Goal: Transaction & Acquisition: Register for event/course

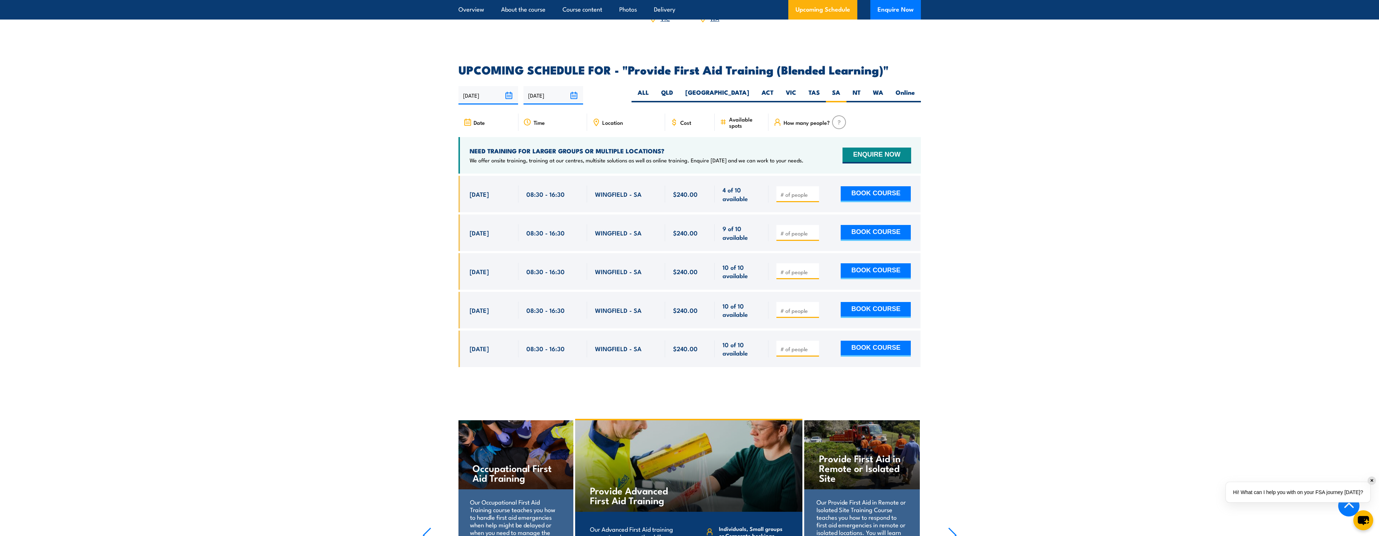
scroll to position [1360, 0]
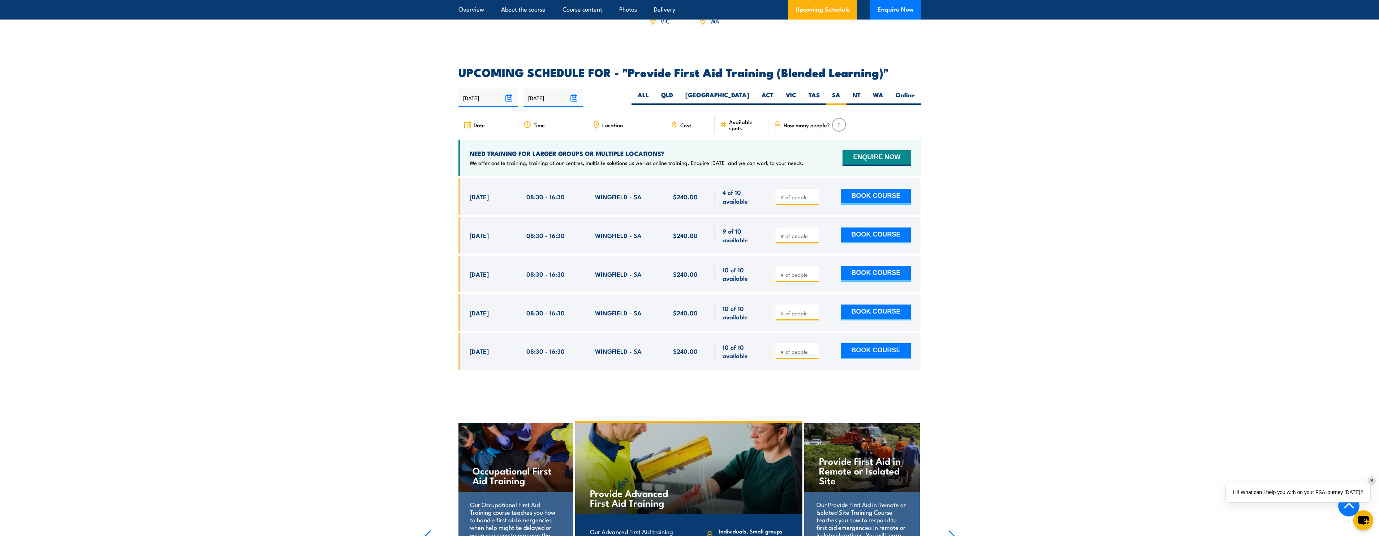
click at [785, 201] on input "number" at bounding box center [799, 196] width 36 height 7
type input "1"
click at [814, 201] on input "1" at bounding box center [799, 196] width 36 height 7
click at [858, 199] on button "BOOK COURSE" at bounding box center [876, 197] width 70 height 16
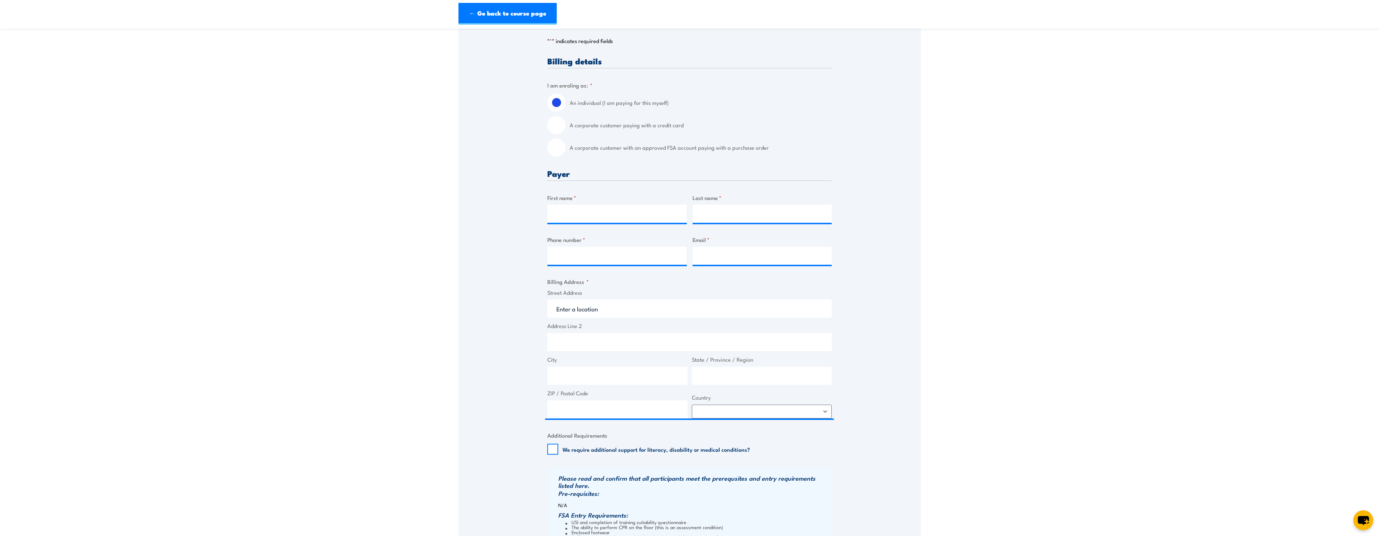
scroll to position [145, 0]
click at [573, 216] on input "First name *" at bounding box center [616, 213] width 139 height 18
type input "Imran ali"
type input "Mohammadi"
type input "0470319448"
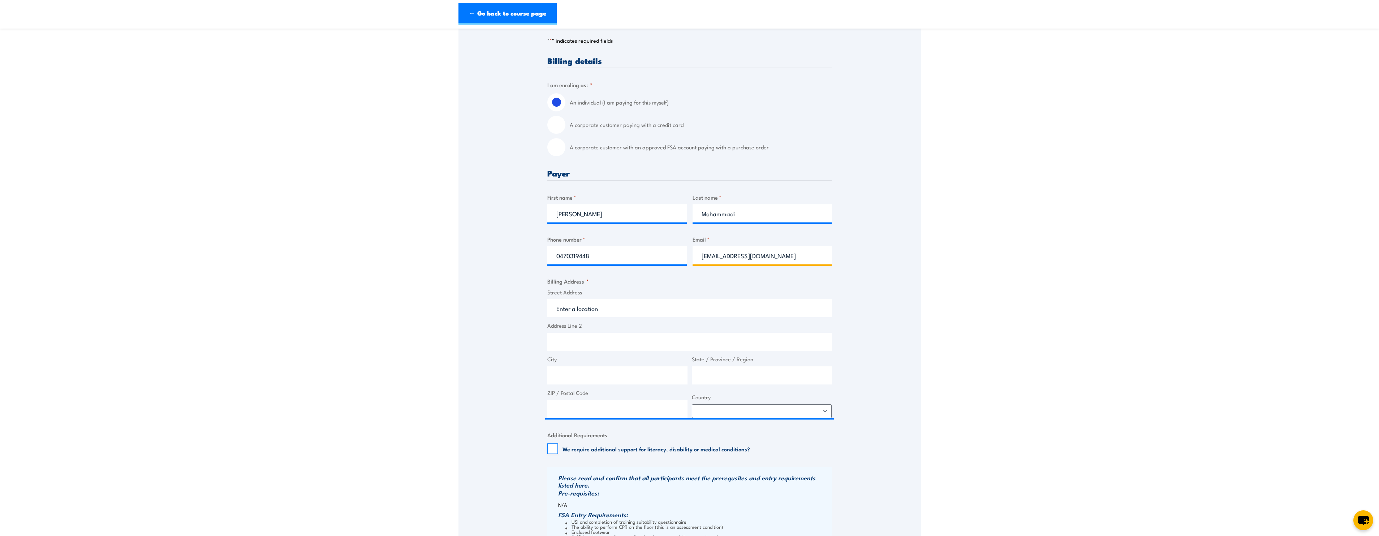
type input "imran.mohammadi@apa.com.au"
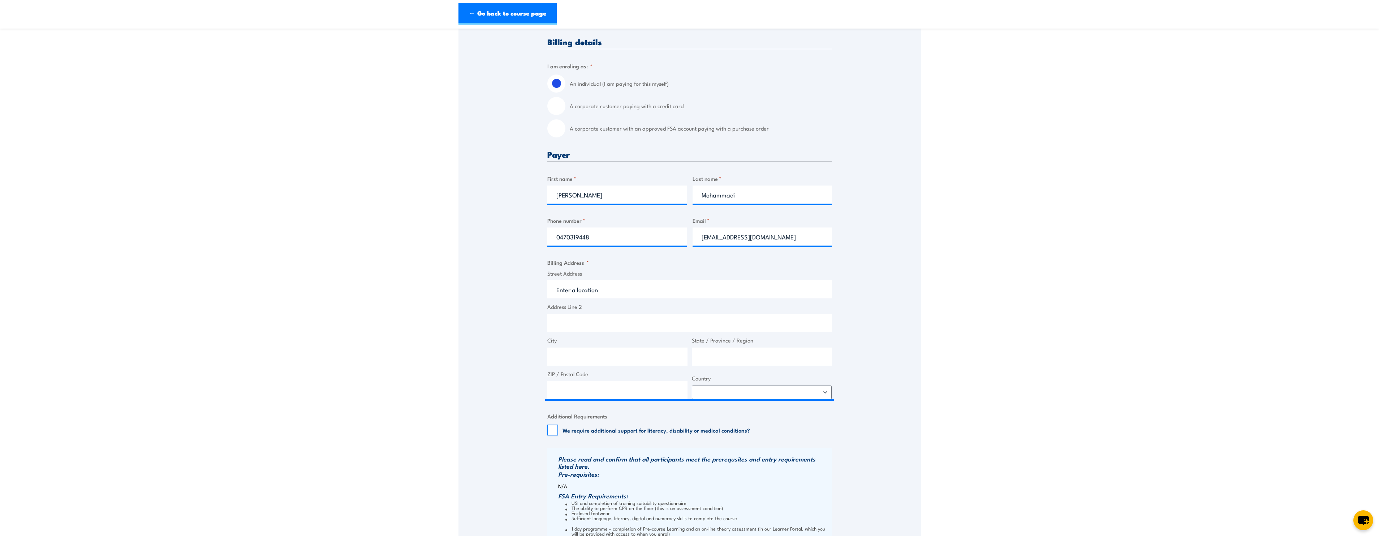
scroll to position [181, 0]
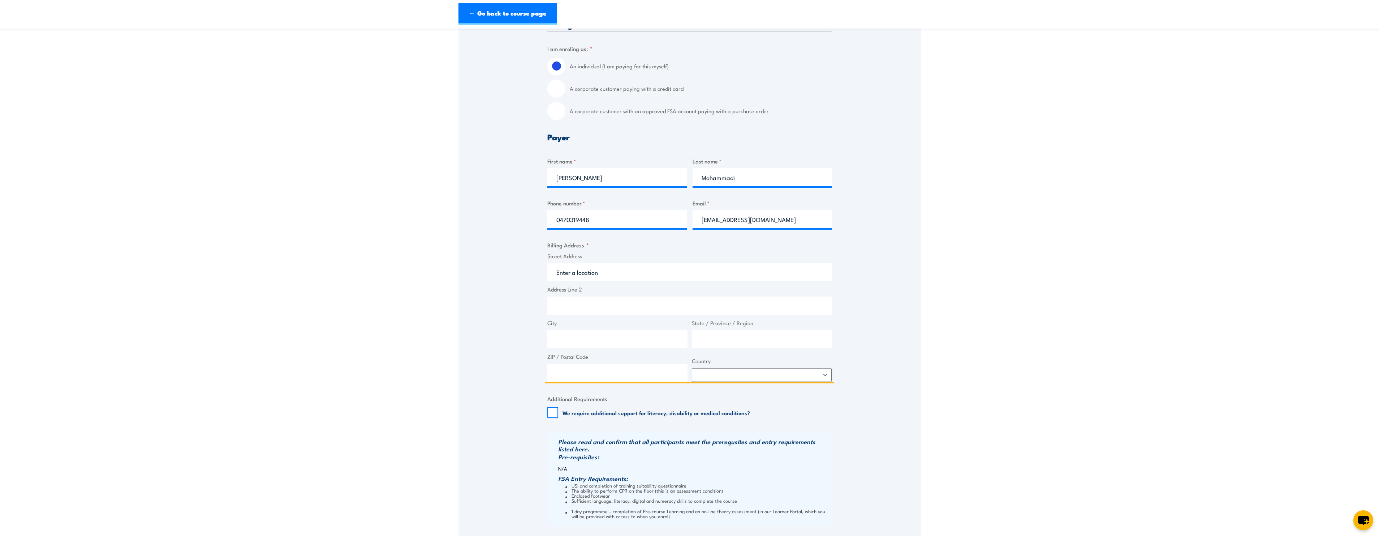
click at [598, 274] on input "Street Address" at bounding box center [689, 272] width 284 height 18
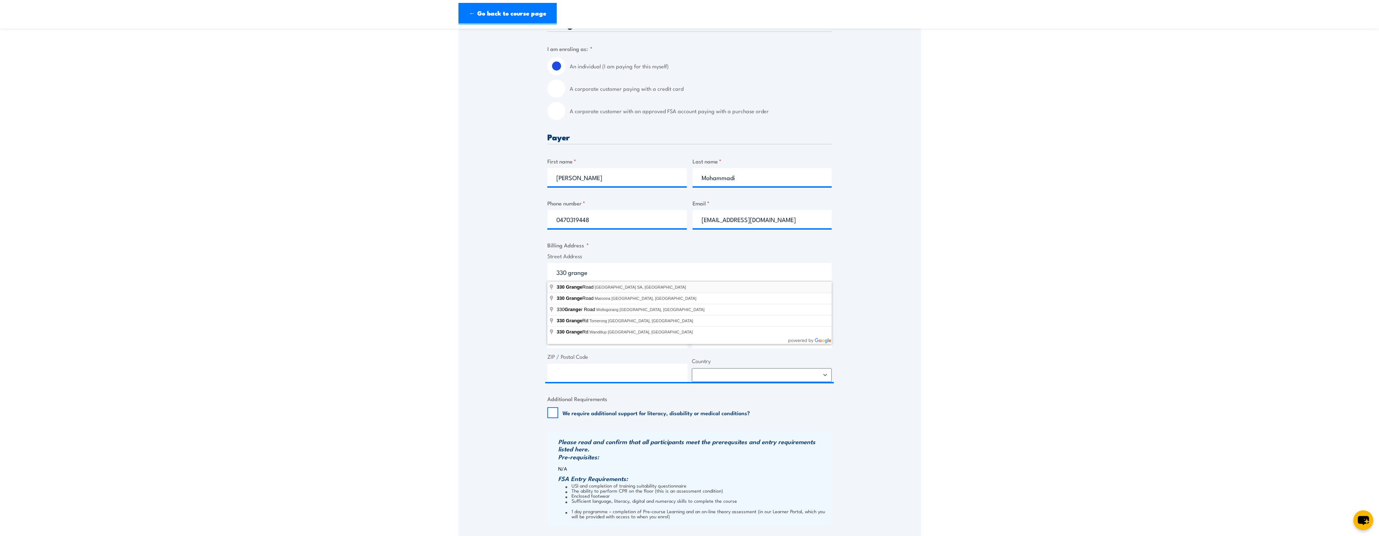
type input "330 Grange Road, Kidman Park SA, Australia"
type input "330 Grange Rd"
type input "Kidman Park"
type input "South Australia"
type input "5025"
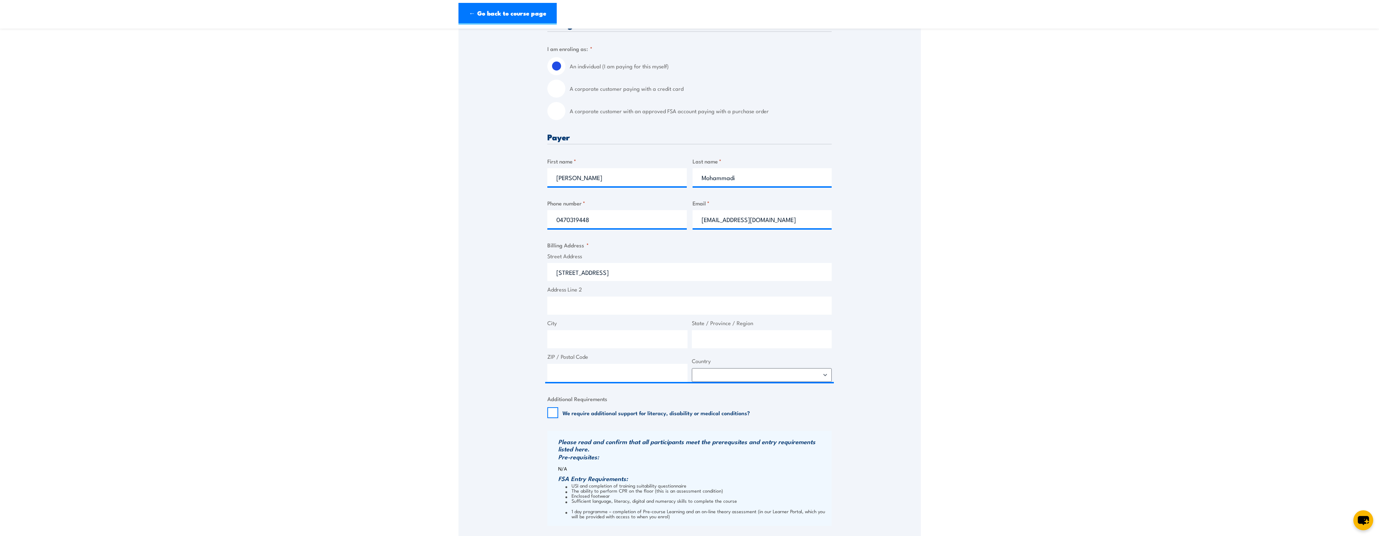
select select "Australia"
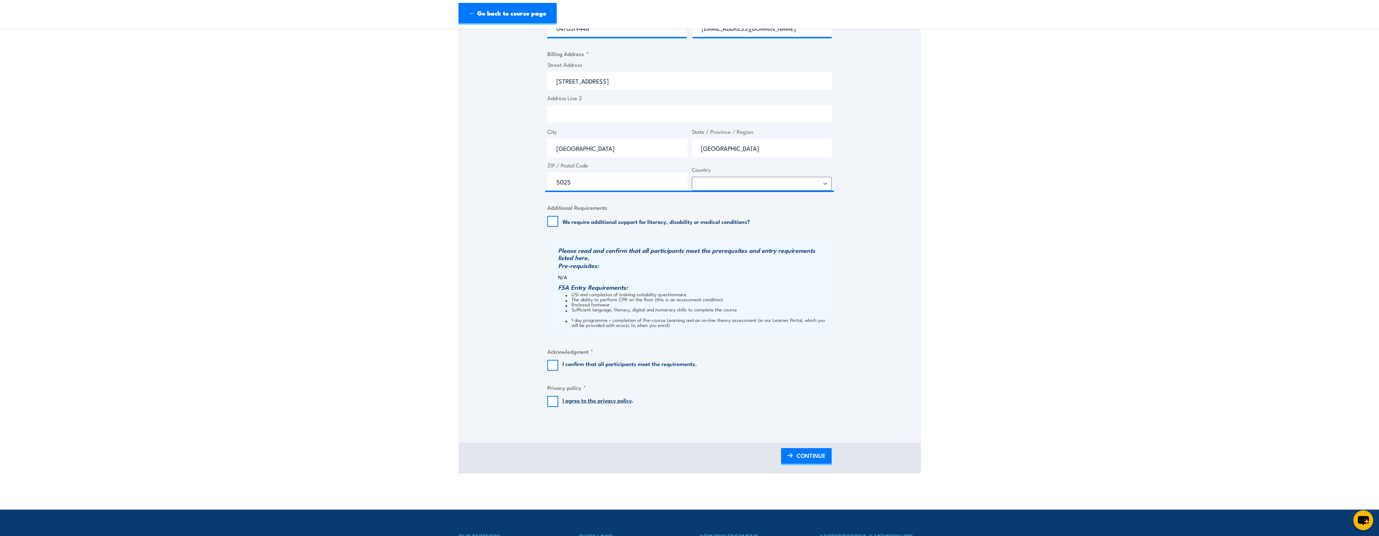
scroll to position [398, 0]
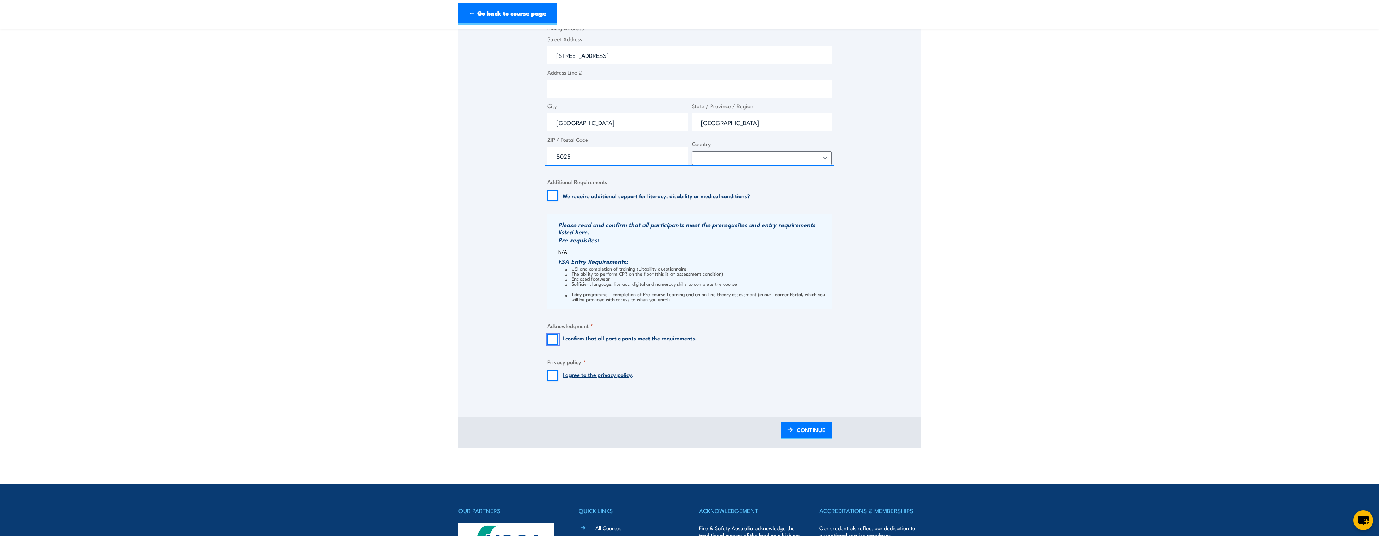
click at [551, 337] on input "I confirm that all participants meet the requirements." at bounding box center [552, 339] width 11 height 11
checkbox input "true"
click at [550, 374] on input "I agree to the privacy policy ." at bounding box center [552, 375] width 11 height 11
checkbox input "true"
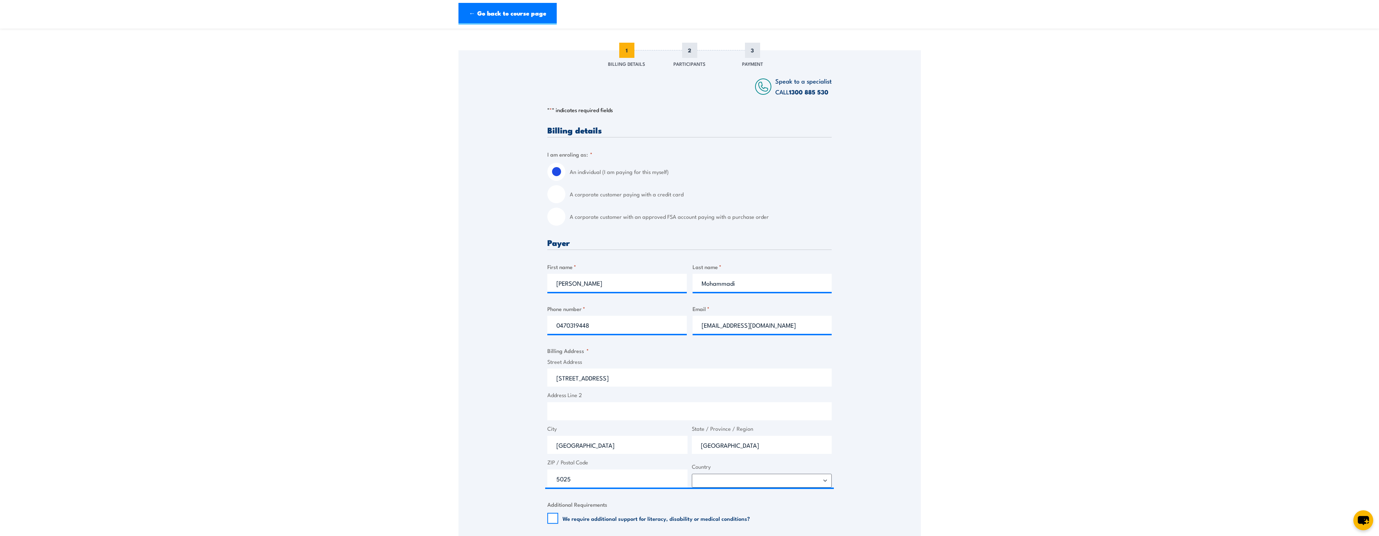
scroll to position [72, 0]
click at [556, 221] on input "A corporate customer with an approved FSA account paying with a purchase order" at bounding box center [556, 219] width 18 height 18
radio input "true"
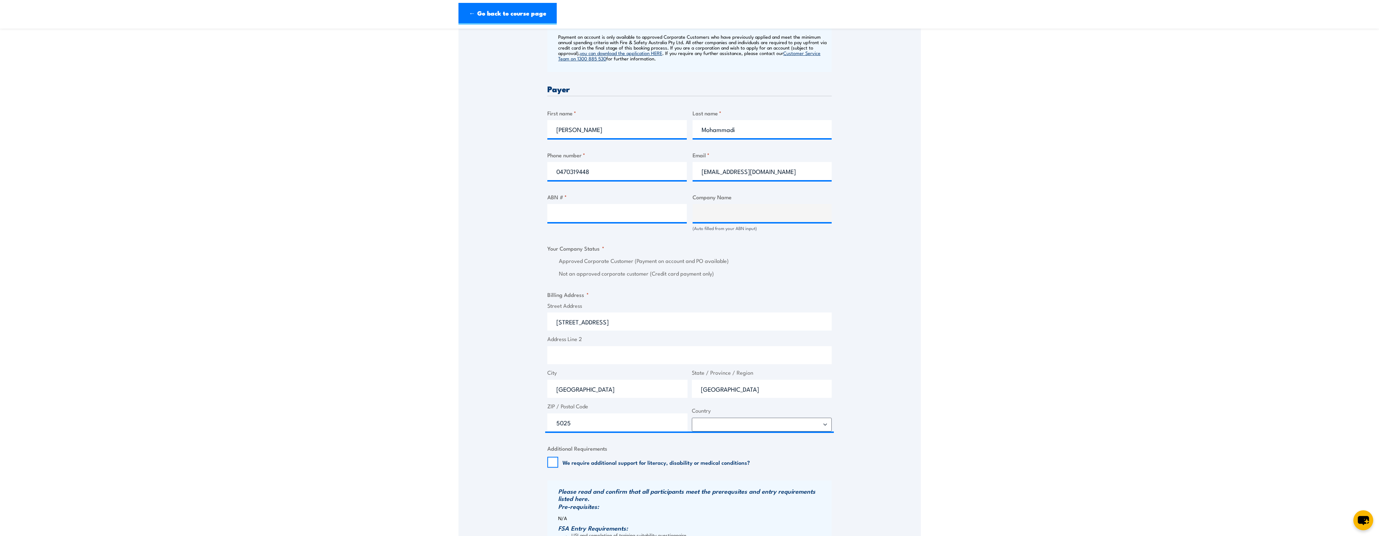
scroll to position [325, 0]
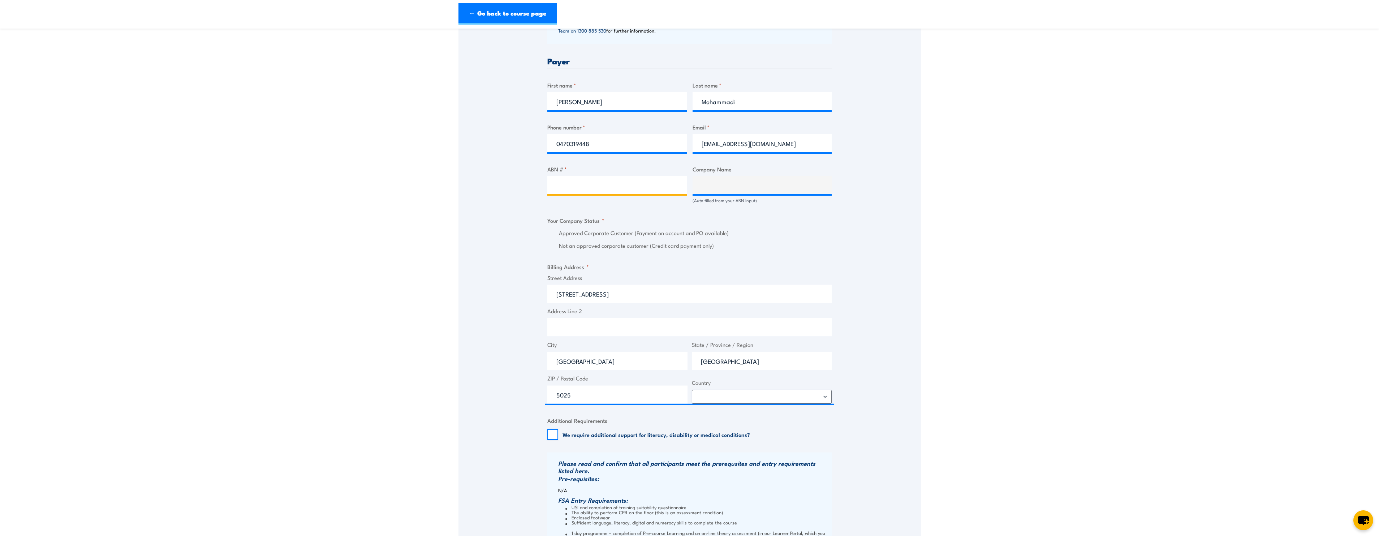
paste input "58 091 668 110"
type input "58 091 668 110"
click at [678, 209] on div "Billing details I am enroling as: * An individual (I am paying for this myself)…" at bounding box center [689, 254] width 284 height 756
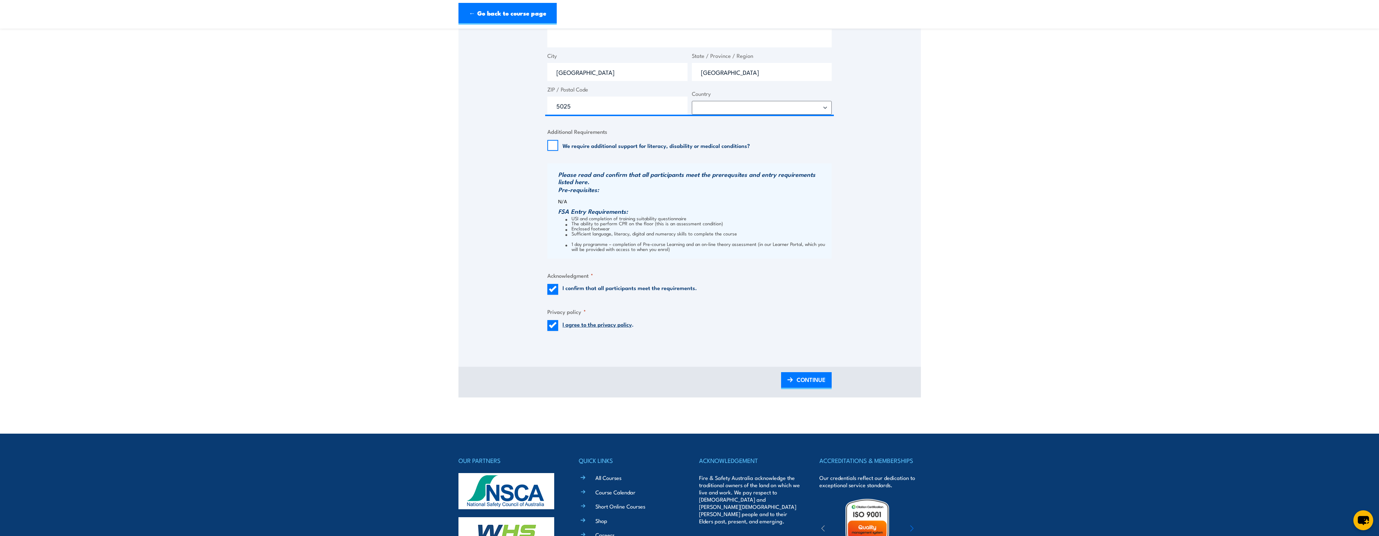
scroll to position [614, 0]
click at [798, 382] on span "CONTINUE" at bounding box center [811, 378] width 29 height 19
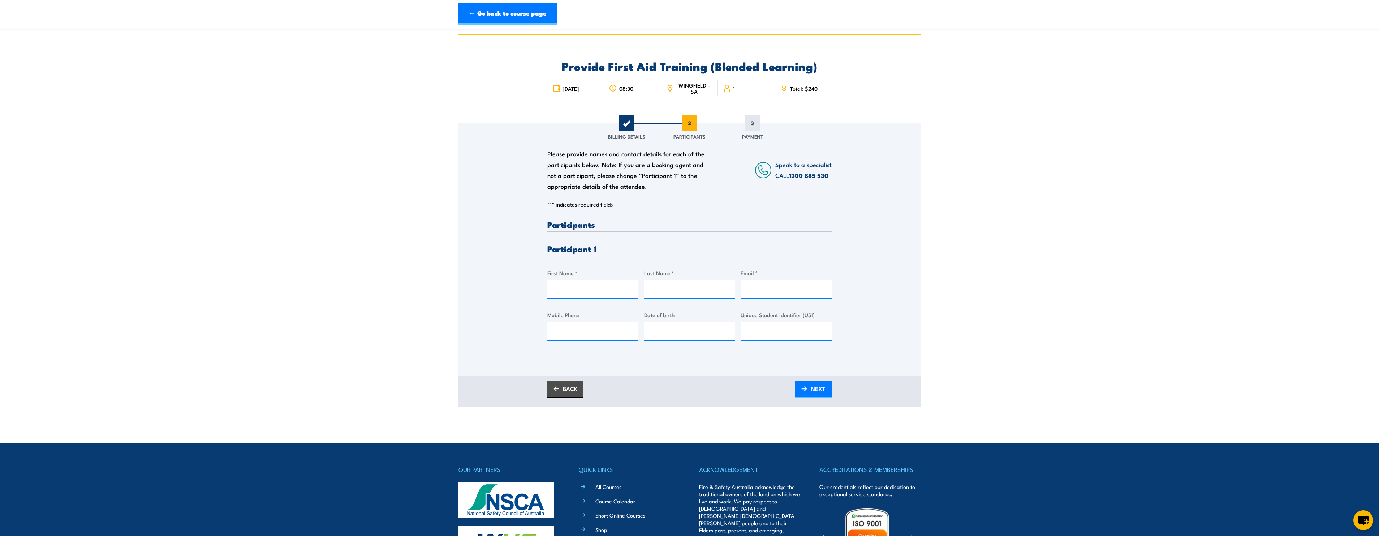
scroll to position [0, 0]
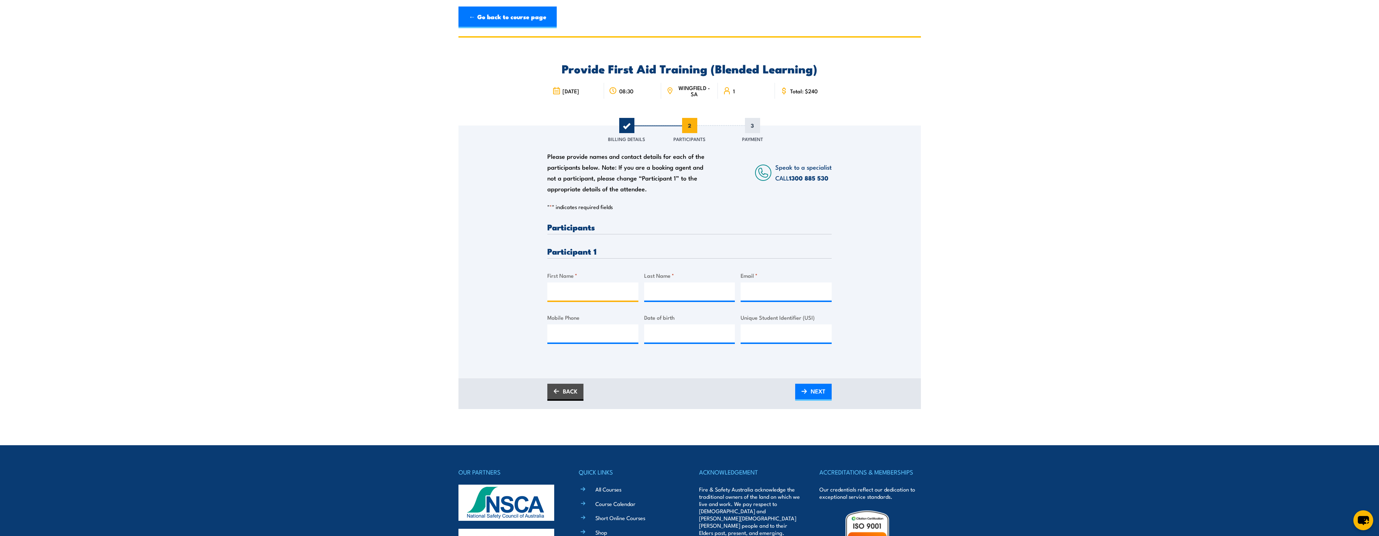
click at [566, 288] on input "First Name *" at bounding box center [592, 291] width 91 height 18
type input "Imran ali"
type input "Mohammadi"
type input "imran.mohammadi@apa.com.au"
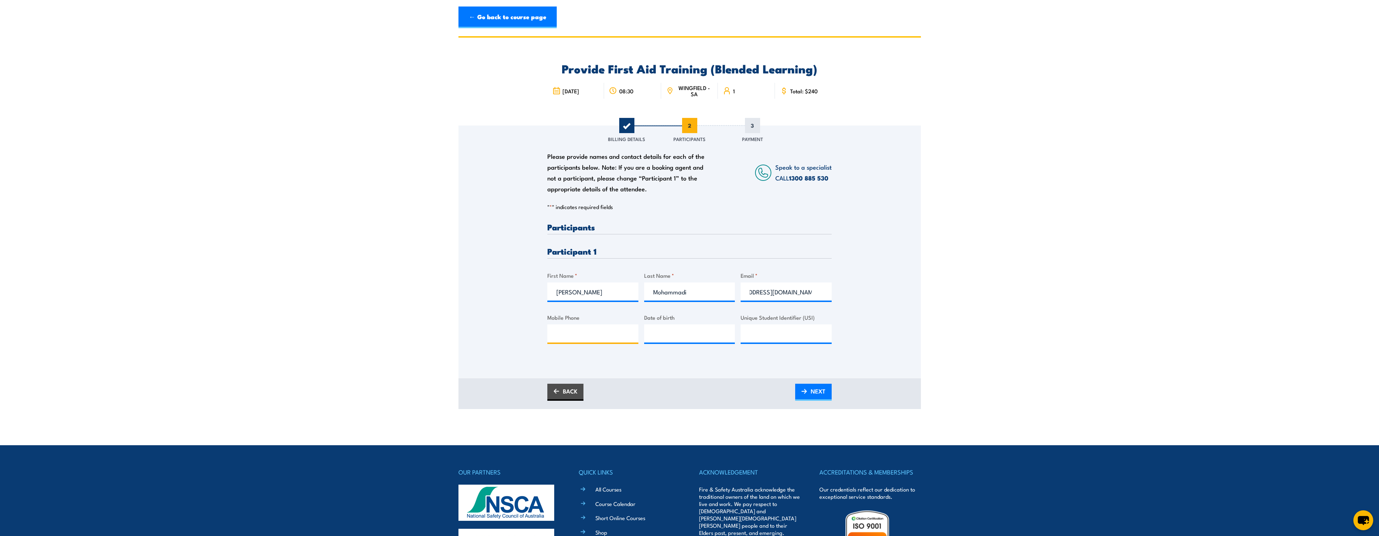
scroll to position [0, 0]
type input "0"
click at [660, 334] on input "__/__/____" at bounding box center [689, 333] width 91 height 18
type input "20/03/1996"
click at [759, 330] on input "Unique Student Identifier (USI)" at bounding box center [786, 333] width 91 height 18
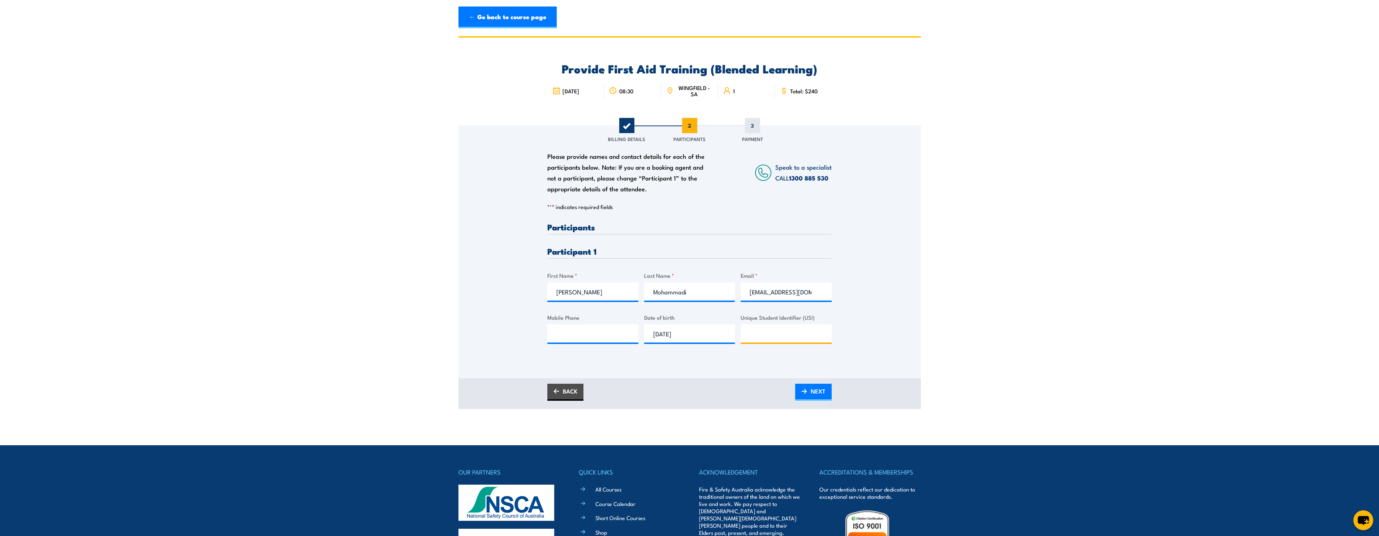
paste input "EH55EBKPXW"
type input "EH55EBKPXW"
click at [812, 388] on span "NEXT" at bounding box center [818, 390] width 15 height 19
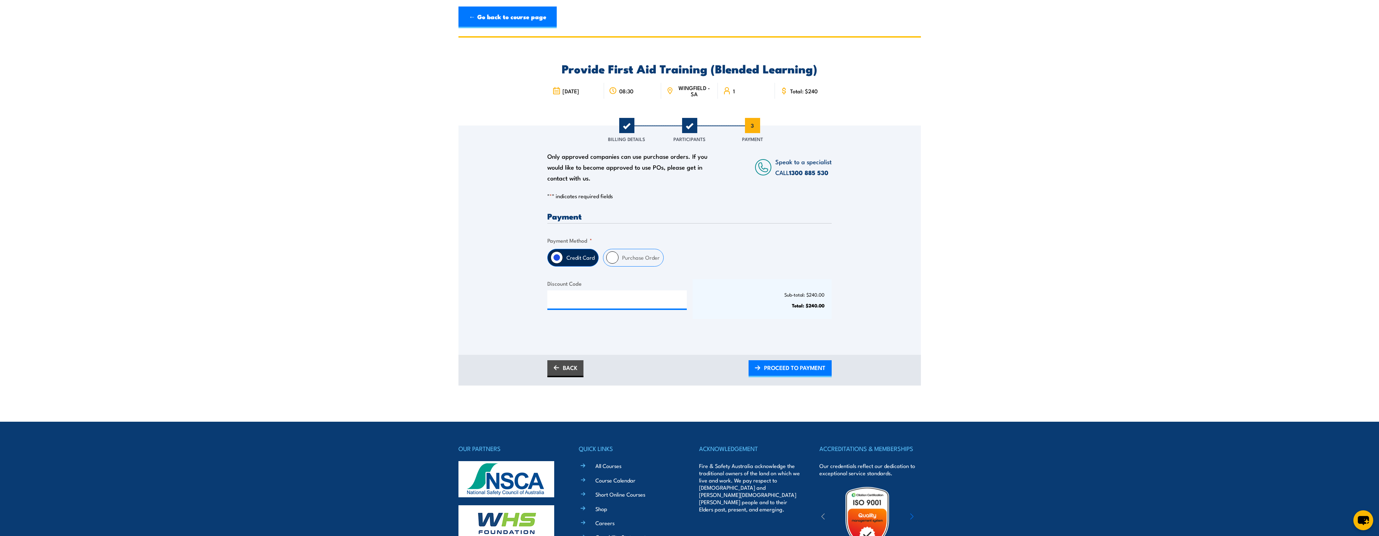
click at [615, 258] on input "Purchase Order" at bounding box center [612, 257] width 12 height 12
radio input "true"
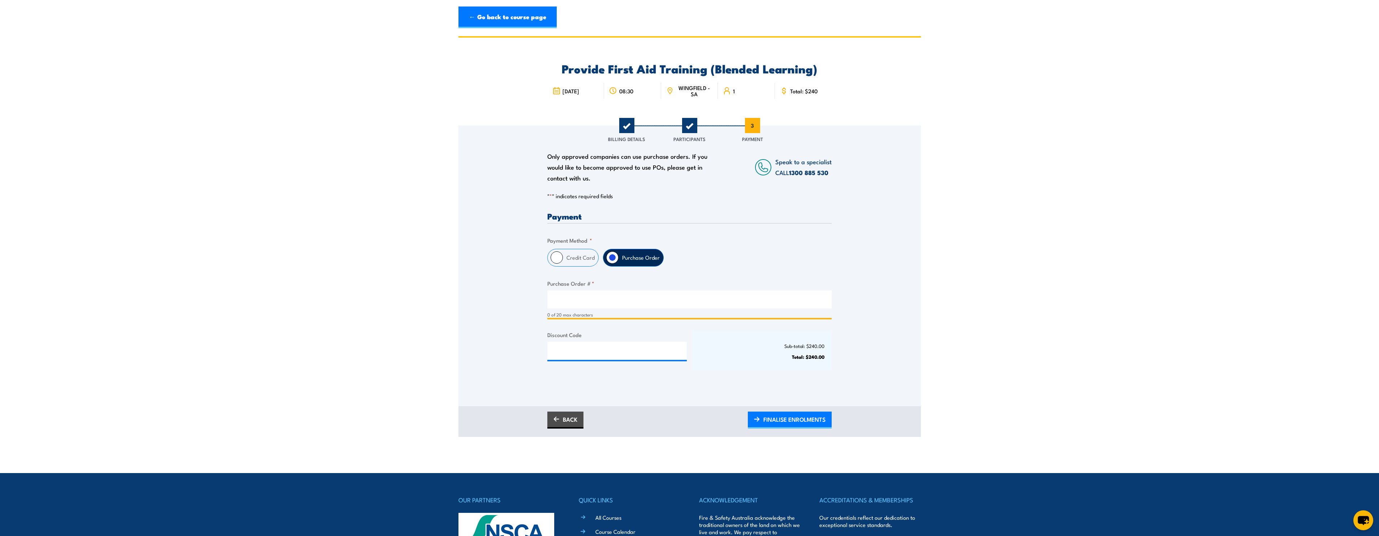
paste input "PO-00012203"
type input "PO-00012203"
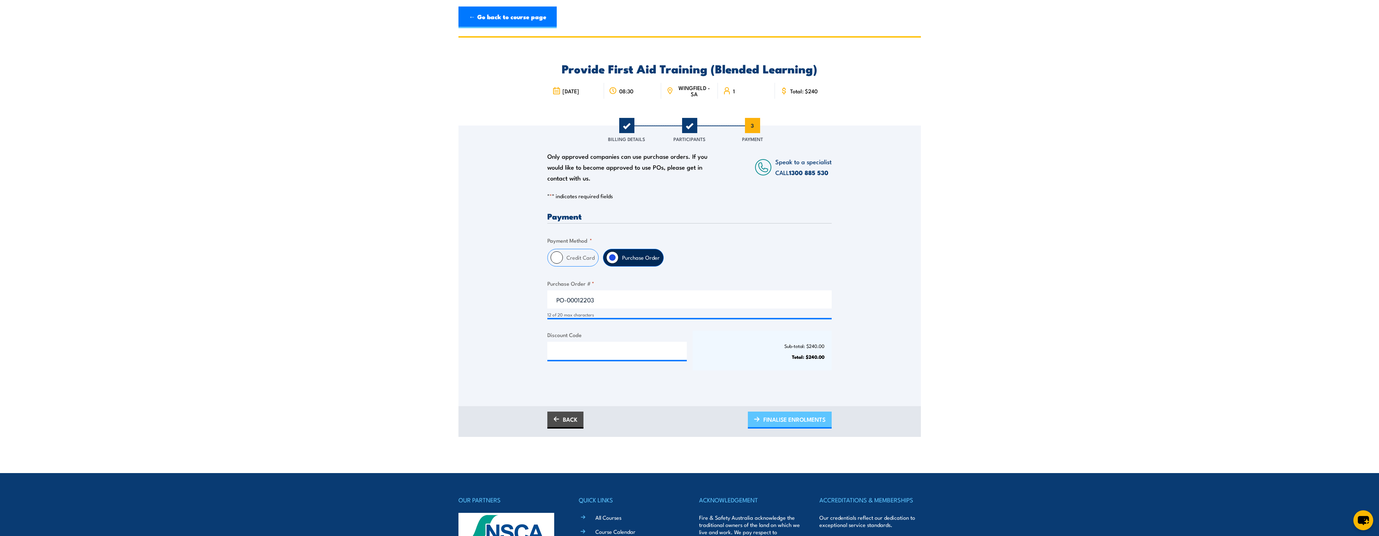
click at [776, 415] on span "FINALISE ENROLMENTS" at bounding box center [795, 418] width 62 height 19
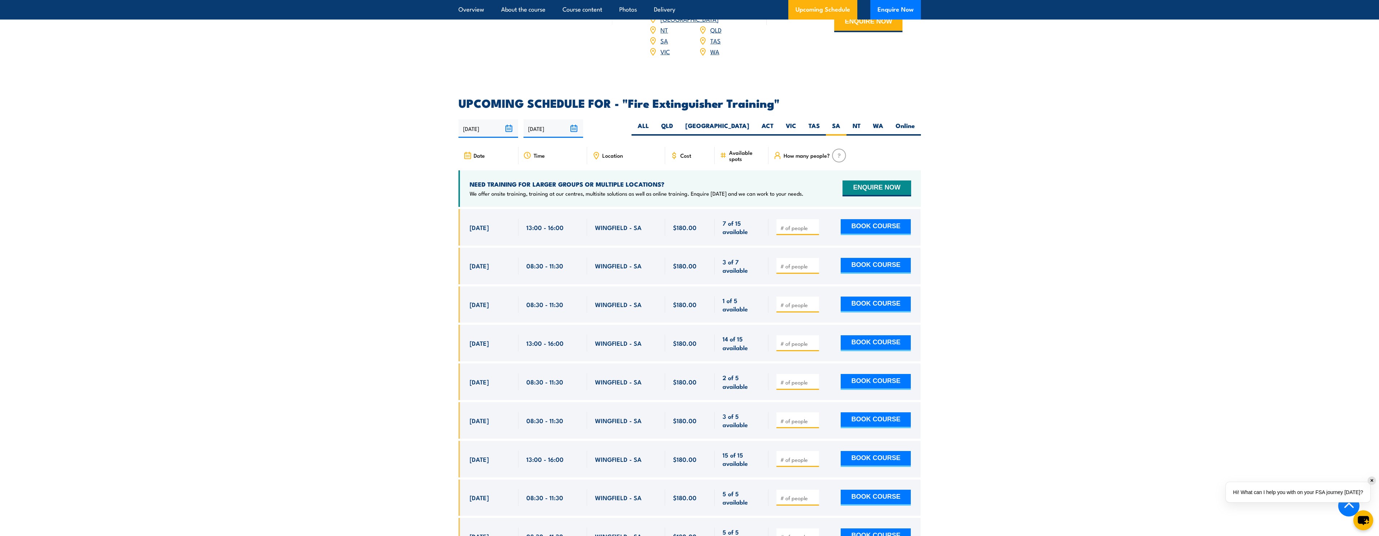
scroll to position [1099, 0]
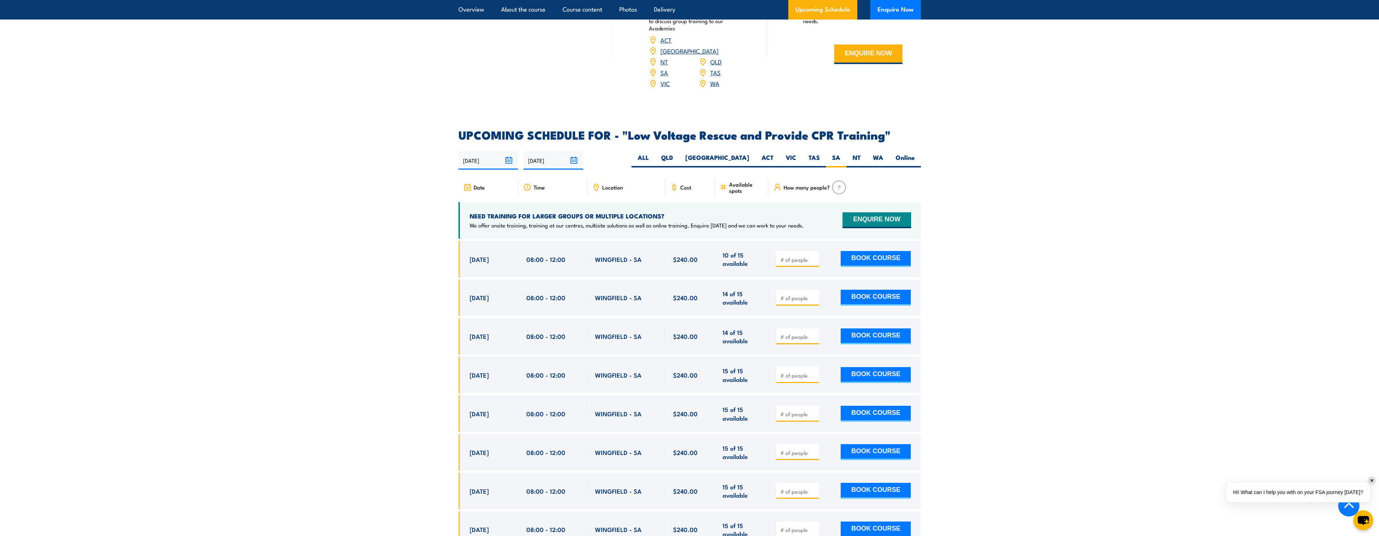
scroll to position [1180, 0]
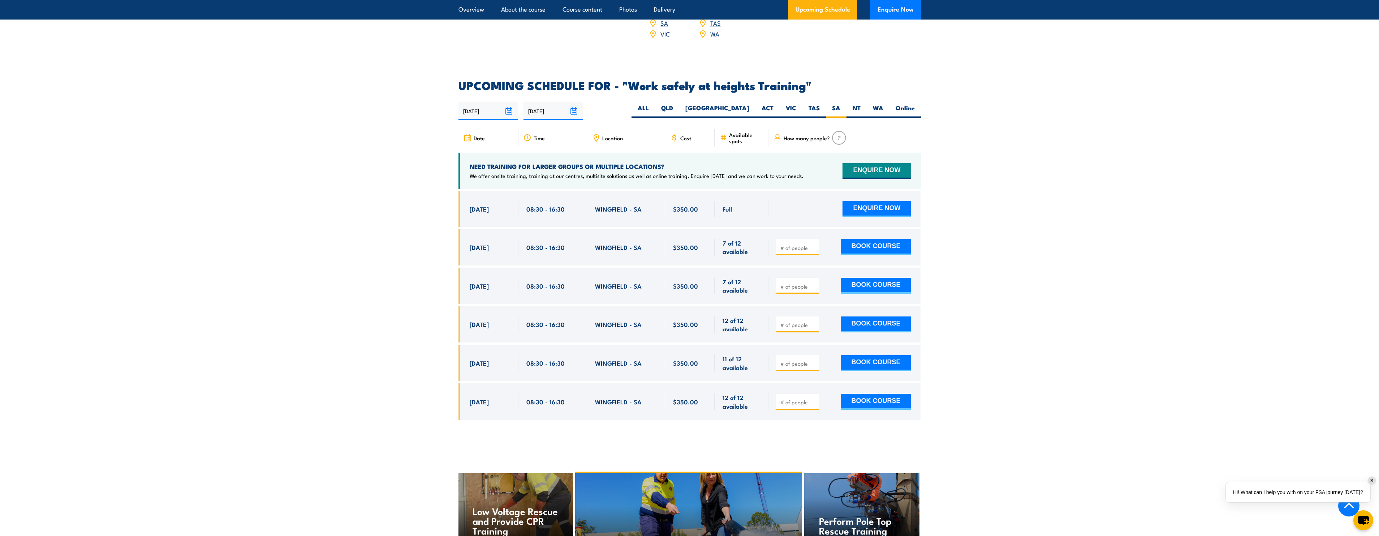
scroll to position [1078, 0]
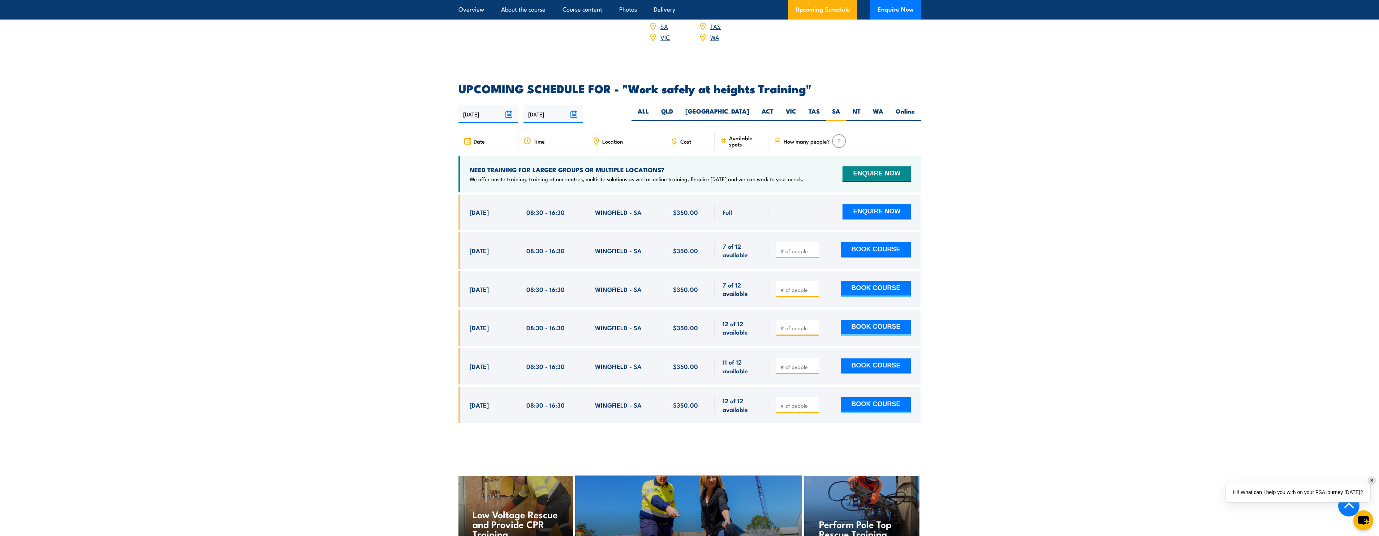
click at [785, 247] on input "number" at bounding box center [799, 250] width 36 height 7
type input "1"
click at [815, 247] on input "1" at bounding box center [799, 250] width 36 height 7
click at [867, 242] on button "BOOK COURSE" at bounding box center [876, 250] width 70 height 16
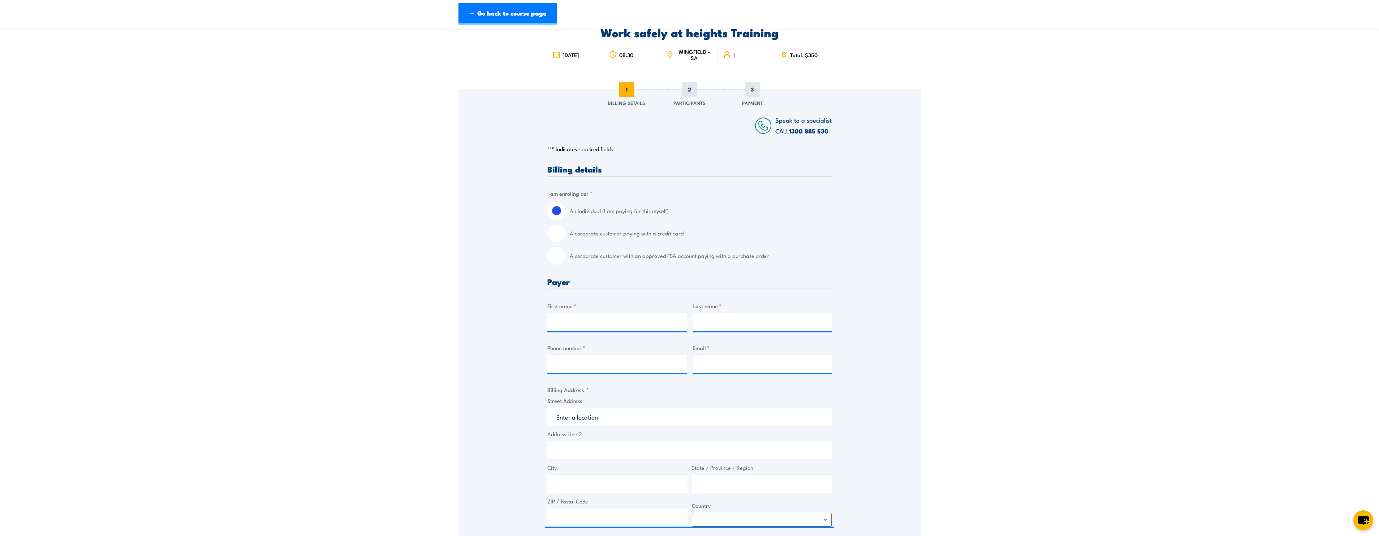
scroll to position [108, 0]
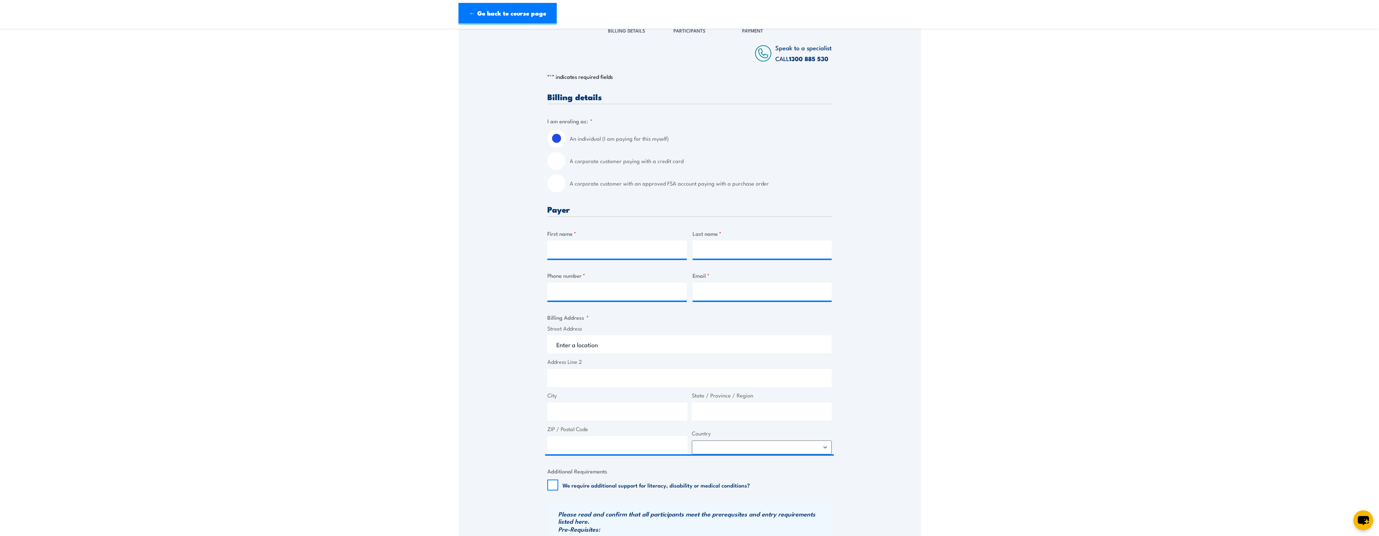
click at [589, 185] on label "A corporate customer with an approved FSA account paying with a purchase order" at bounding box center [701, 183] width 262 height 18
click at [566, 185] on input "A corporate customer with an approved FSA account paying with a purchase order" at bounding box center [556, 183] width 18 height 18
radio input "true"
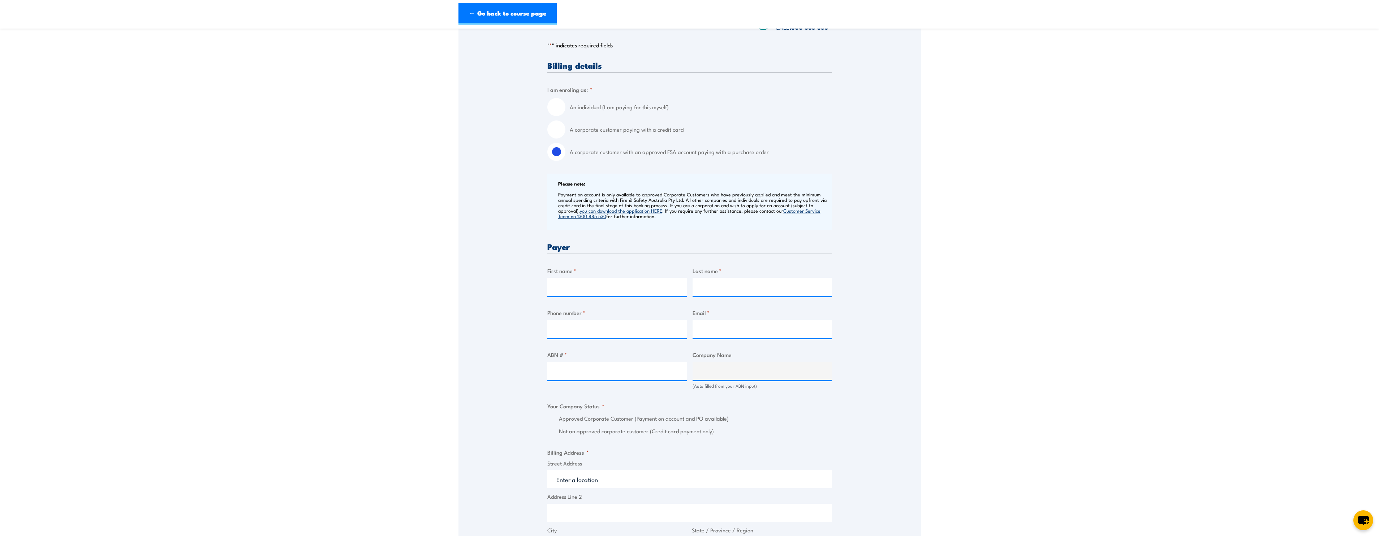
scroll to position [181, 0]
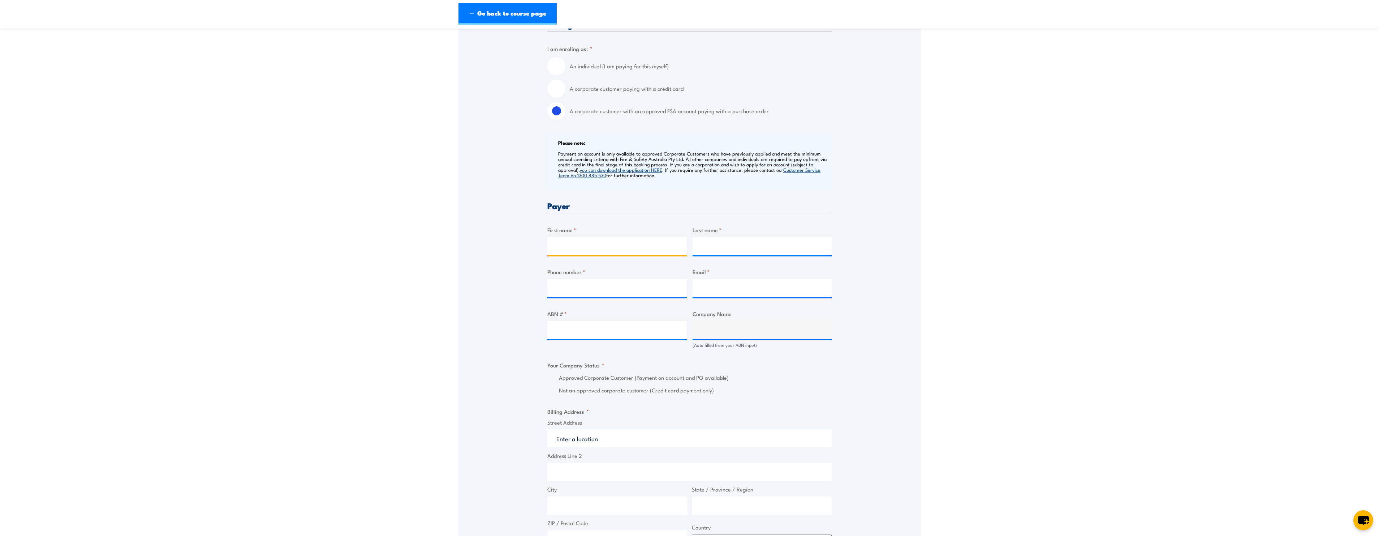
click at [613, 249] on input "First name *" at bounding box center [616, 246] width 139 height 18
type input "i"
click at [600, 247] on input "First name *" at bounding box center [616, 246] width 139 height 18
type input "Imran ali"
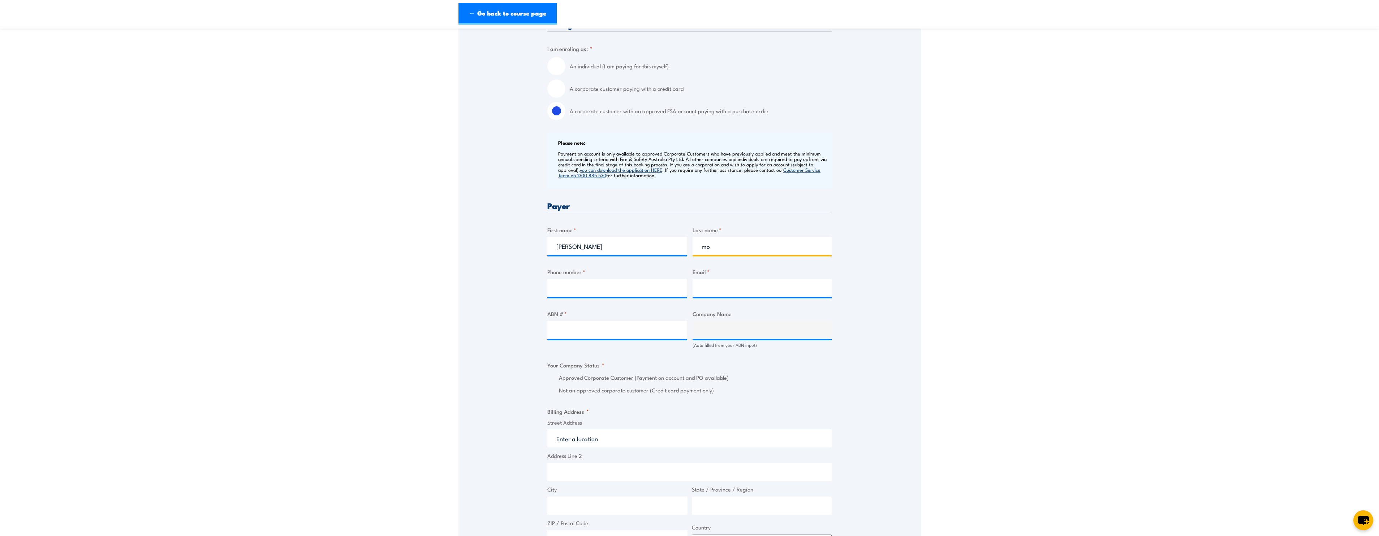
type input "m"
type input "Mohammadi"
type input "0470319448"
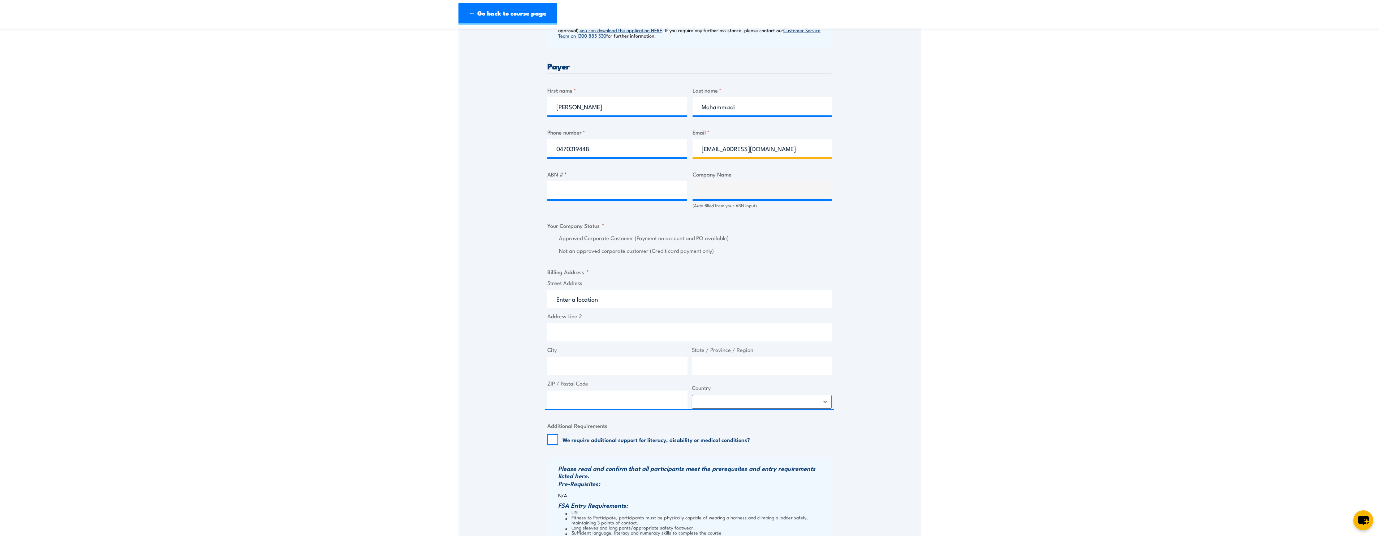
scroll to position [325, 0]
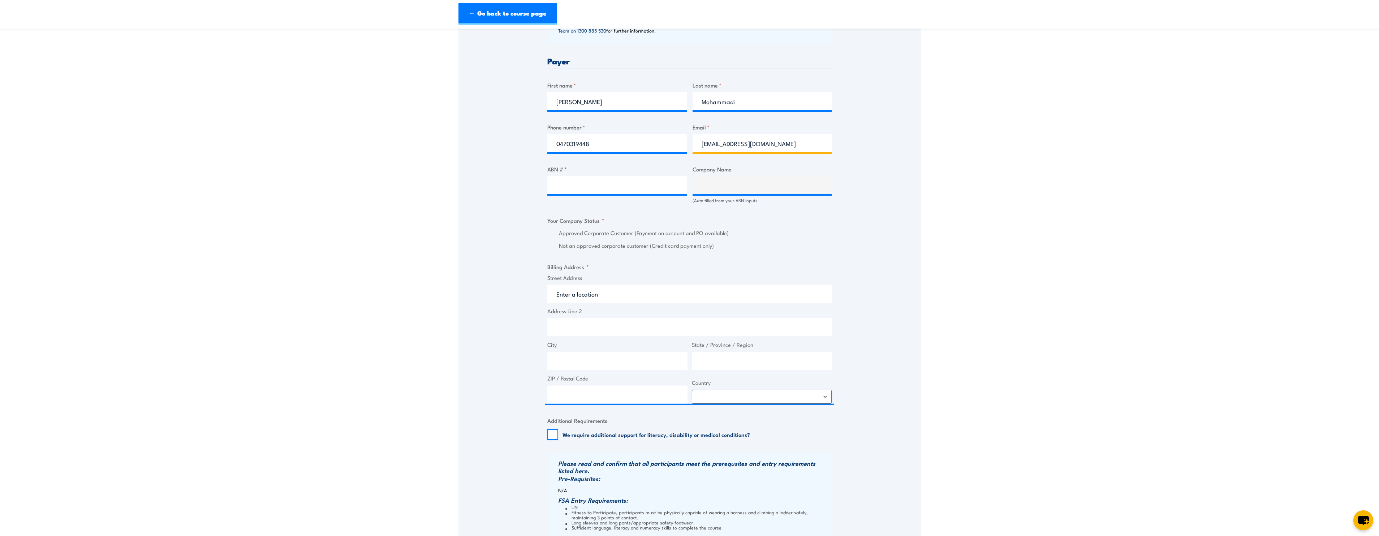
type input "imran.mohammadi@apa.com.au"
paste input "58 091 668 110"
type input "58 091 668 110"
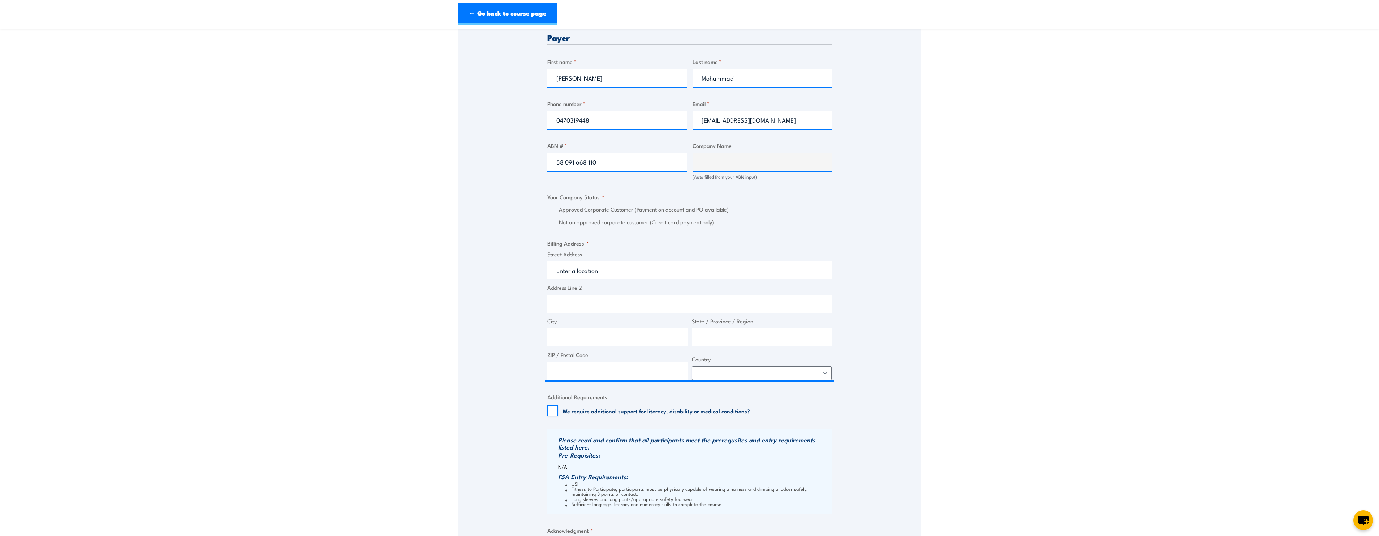
scroll to position [361, 0]
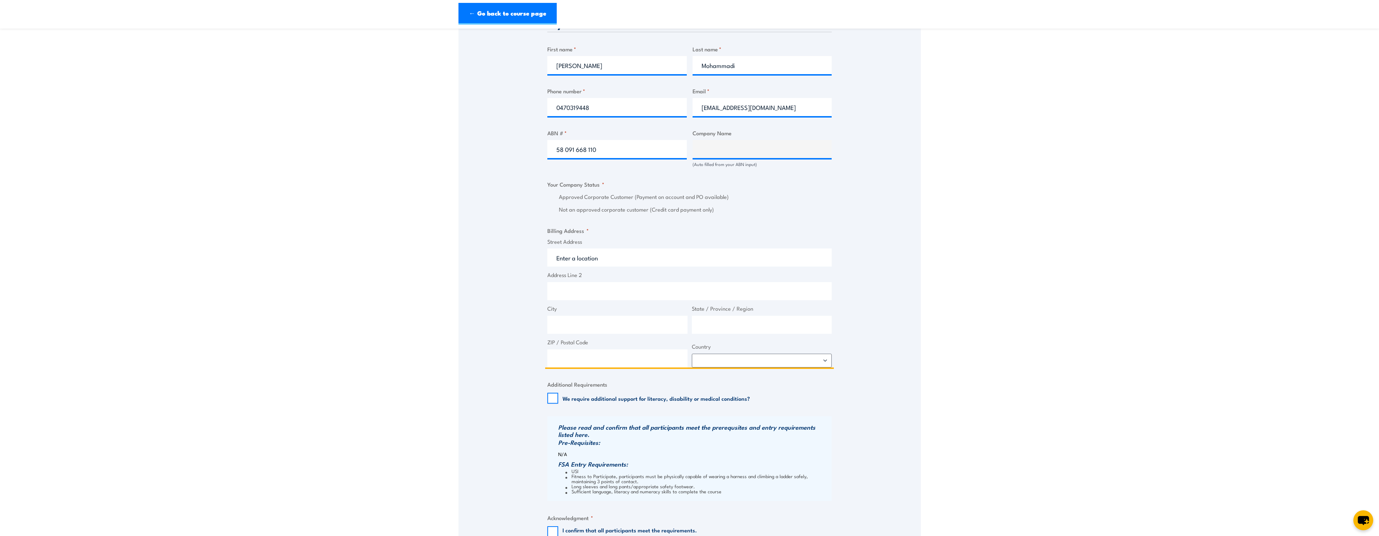
click at [602, 259] on input "Street Address" at bounding box center [689, 257] width 284 height 18
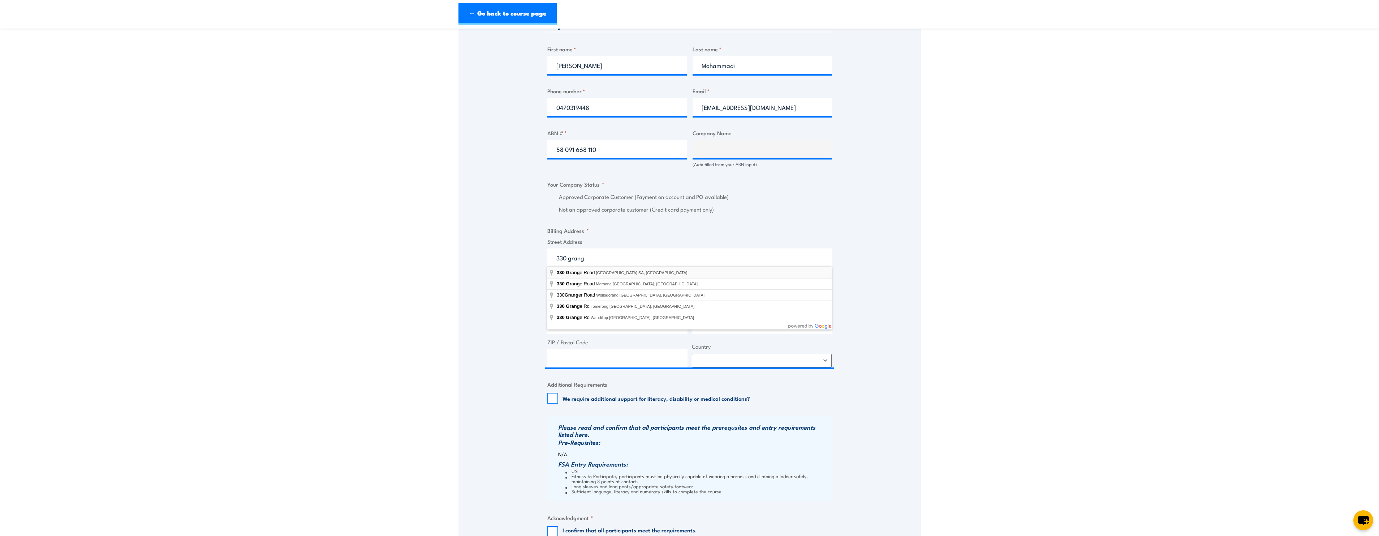
type input "330 Grange Road, Kidman Park SA, Australia"
type input "330 Grange Rd"
type input "Kidman Park"
type input "South Australia"
type input "5025"
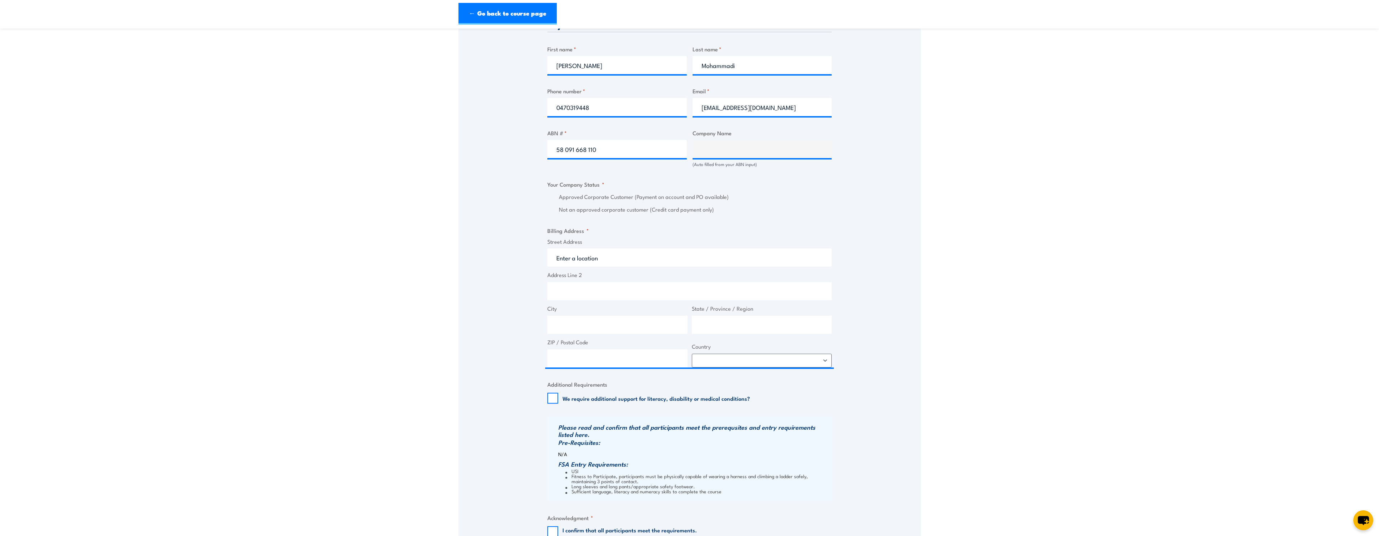
select select "Australia"
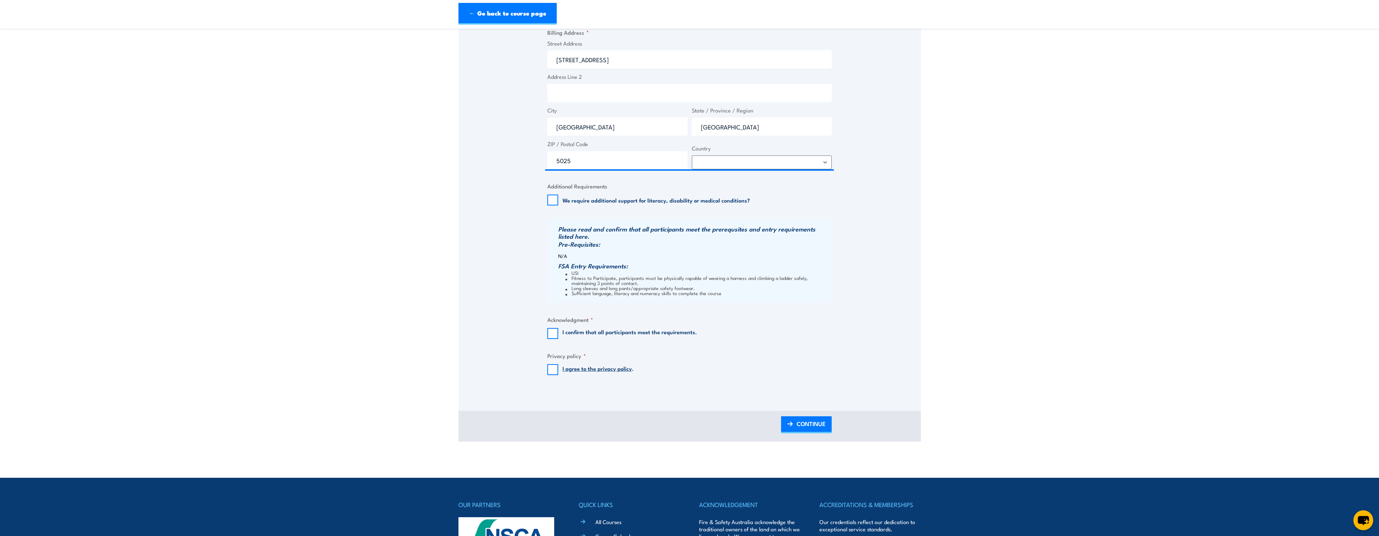
scroll to position [578, 0]
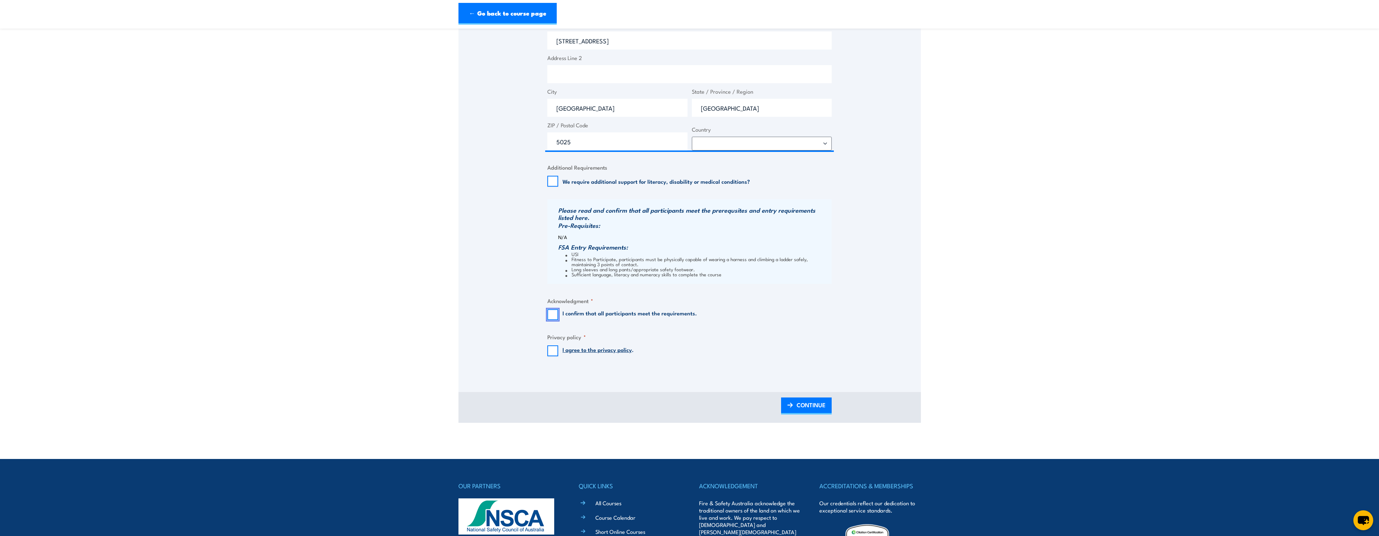
click at [551, 310] on input "I confirm that all participants meet the requirements." at bounding box center [552, 314] width 11 height 11
checkbox input "true"
click at [554, 347] on input "I agree to the privacy policy ." at bounding box center [552, 350] width 11 height 11
checkbox input "true"
click at [793, 405] on img at bounding box center [790, 404] width 6 height 5
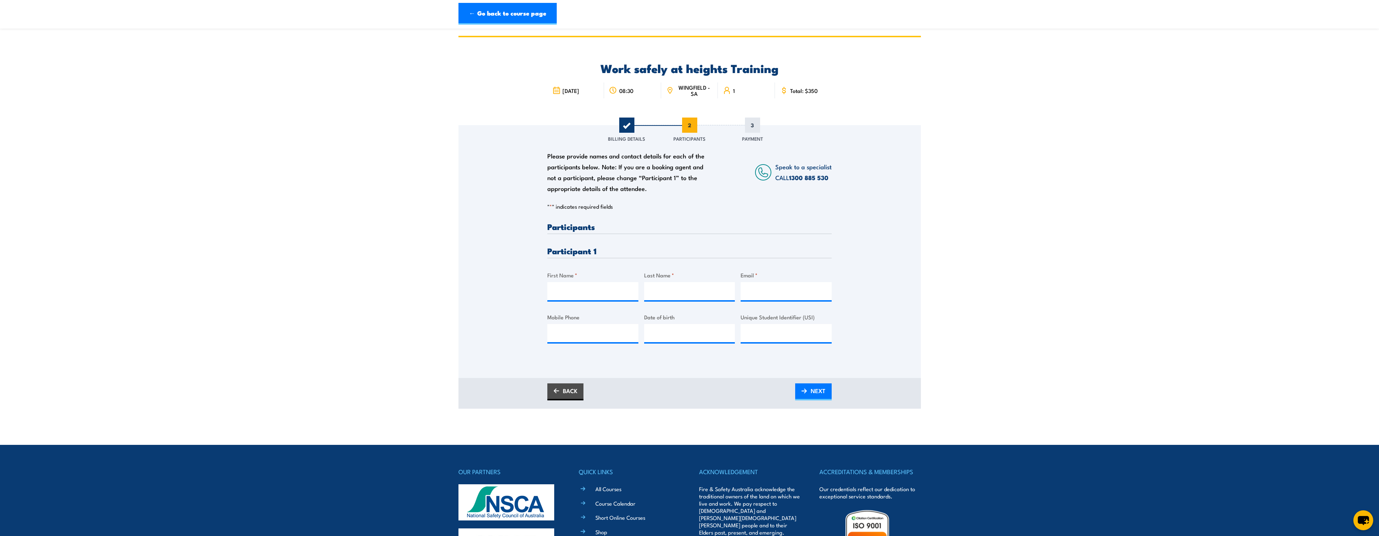
scroll to position [0, 0]
click at [596, 293] on input "First Name *" at bounding box center [592, 291] width 91 height 18
type input "Imran ali"
type input "m"
type input "Mohammadi"
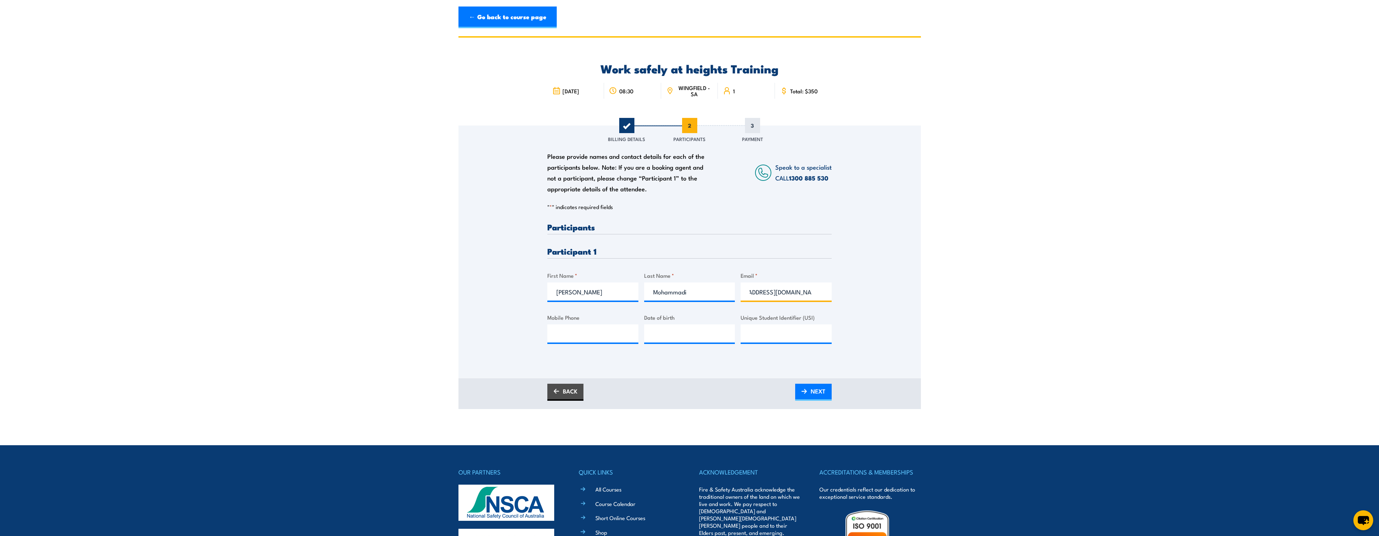
scroll to position [0, 26]
type input "imran.mohammadi@apa.com.au"
click at [815, 388] on span "NEXT" at bounding box center [818, 390] width 15 height 19
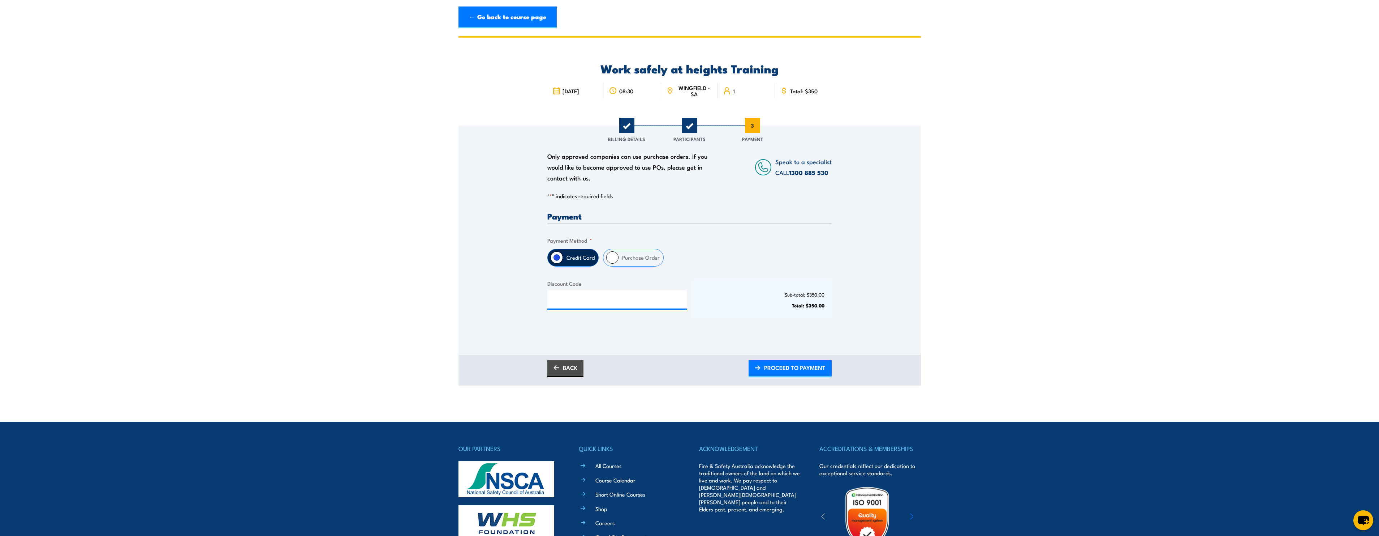
click at [622, 257] on label "Purchase Order" at bounding box center [641, 257] width 45 height 17
click at [619, 257] on input "Purchase Order" at bounding box center [612, 257] width 12 height 12
radio input "true"
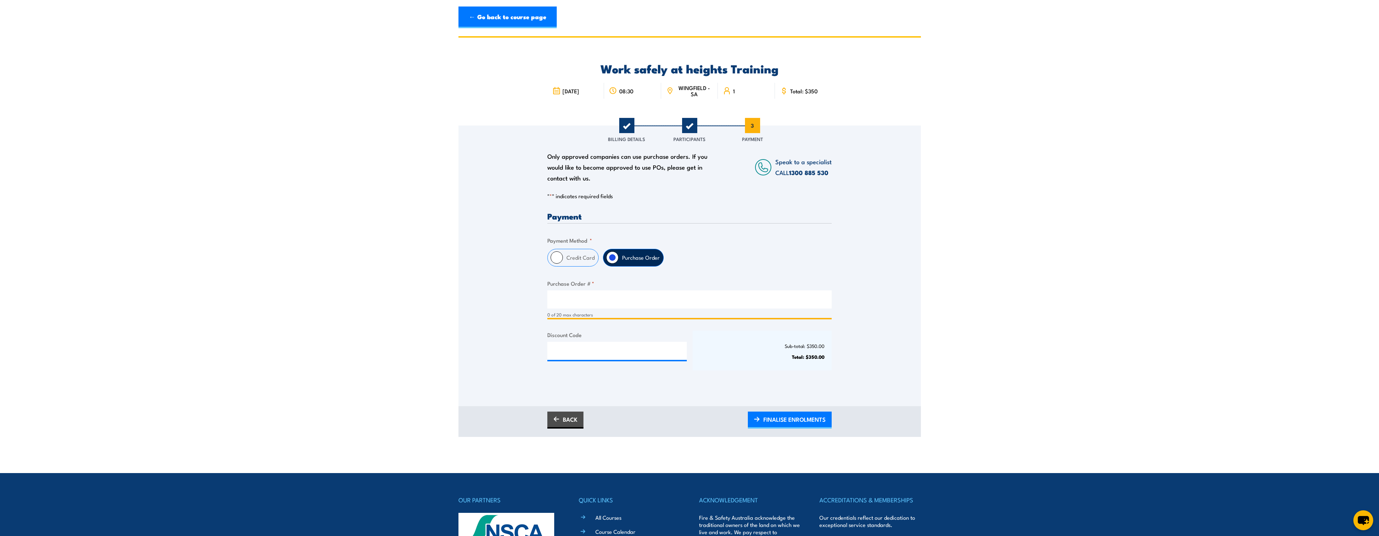
paste input "PO-00012203"
type input "PO-00012203"
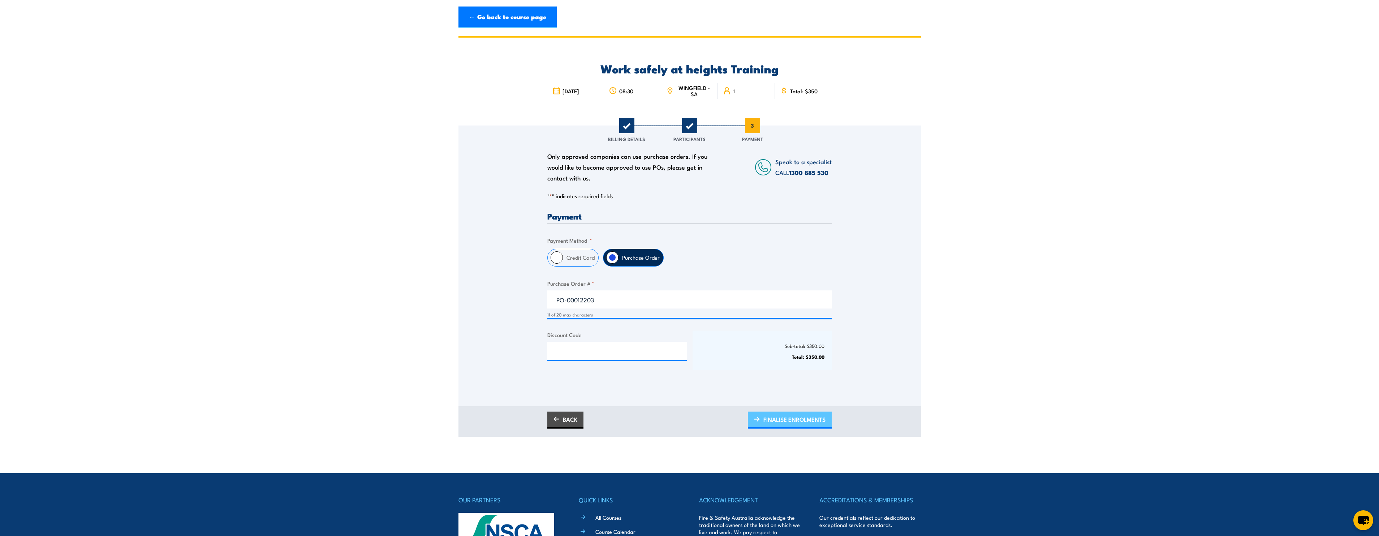
click at [775, 418] on span "FINALISE ENROLMENTS" at bounding box center [795, 418] width 62 height 19
